Goal: Task Accomplishment & Management: Manage account settings

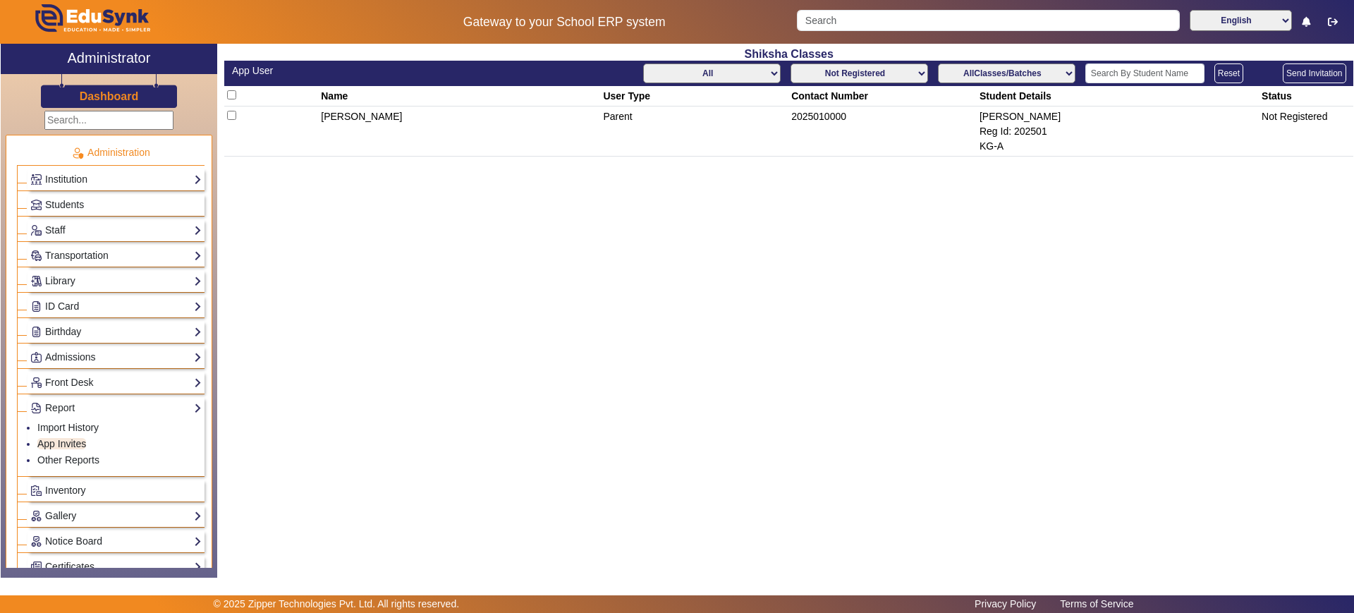
click at [111, 96] on h3 "Dashboard" at bounding box center [109, 96] width 59 height 13
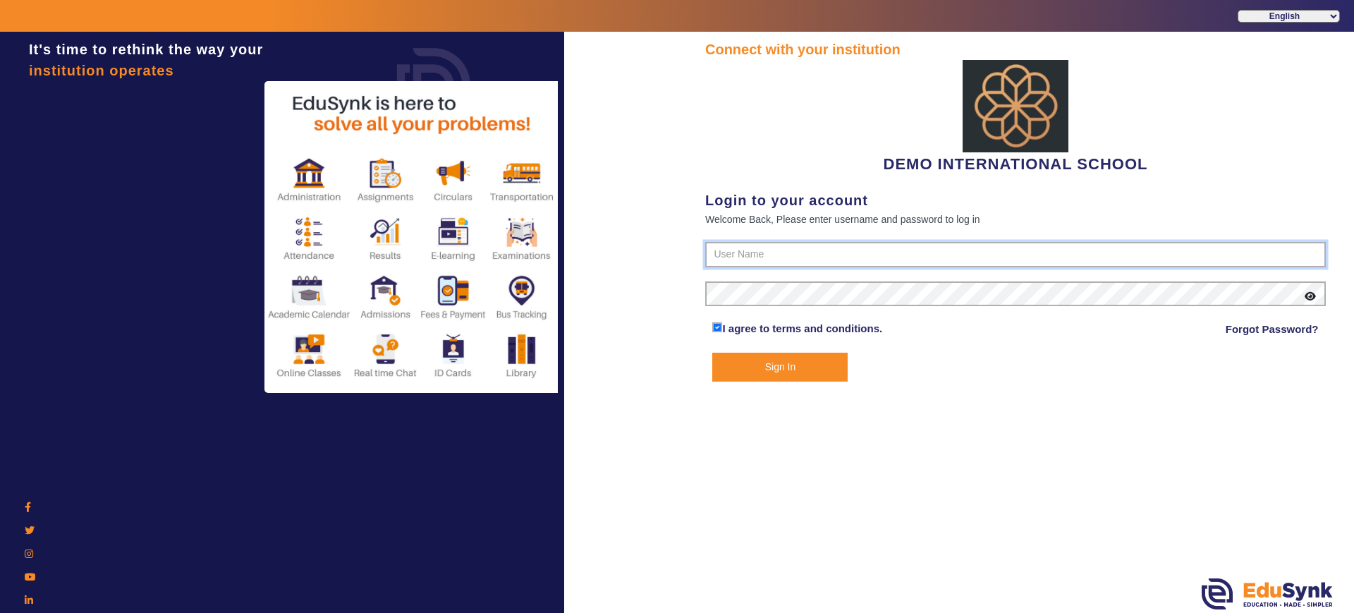
type input "2143224344"
click at [1310, 297] on icon at bounding box center [1310, 296] width 11 height 10
click at [786, 361] on button "Sign In" at bounding box center [779, 367] width 135 height 29
